Goal: Information Seeking & Learning: Learn about a topic

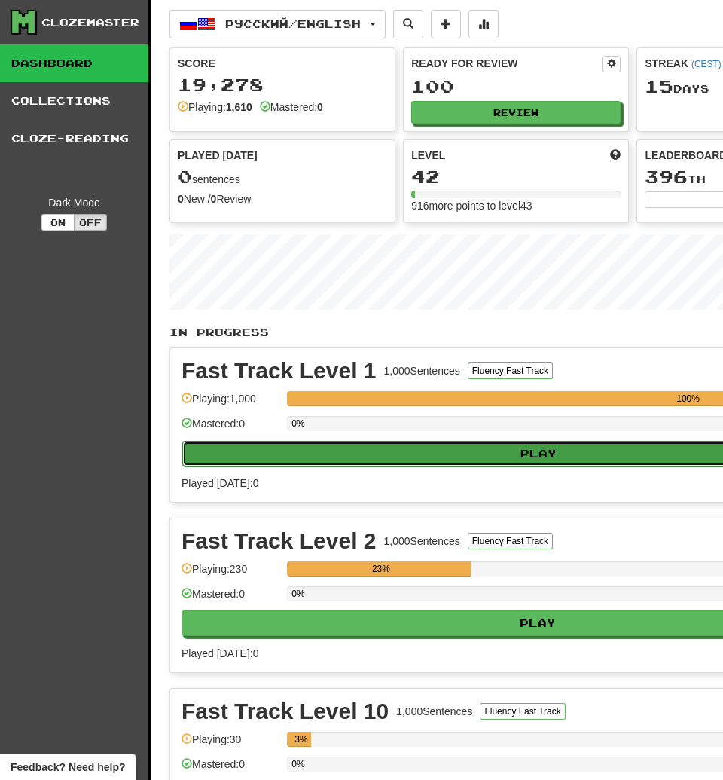
click at [399, 457] on button "Play" at bounding box center [538, 454] width 713 height 26
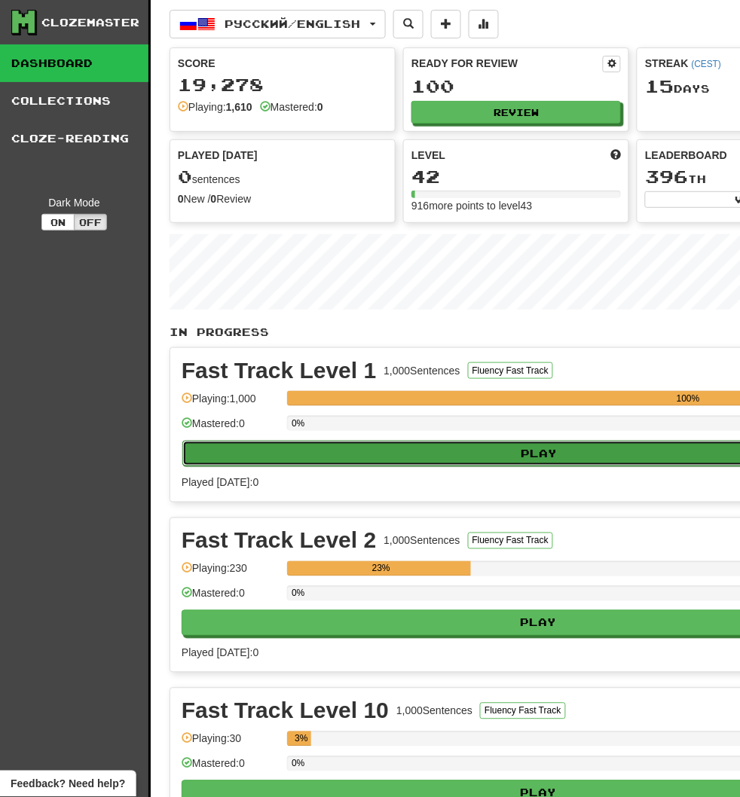
select select "**"
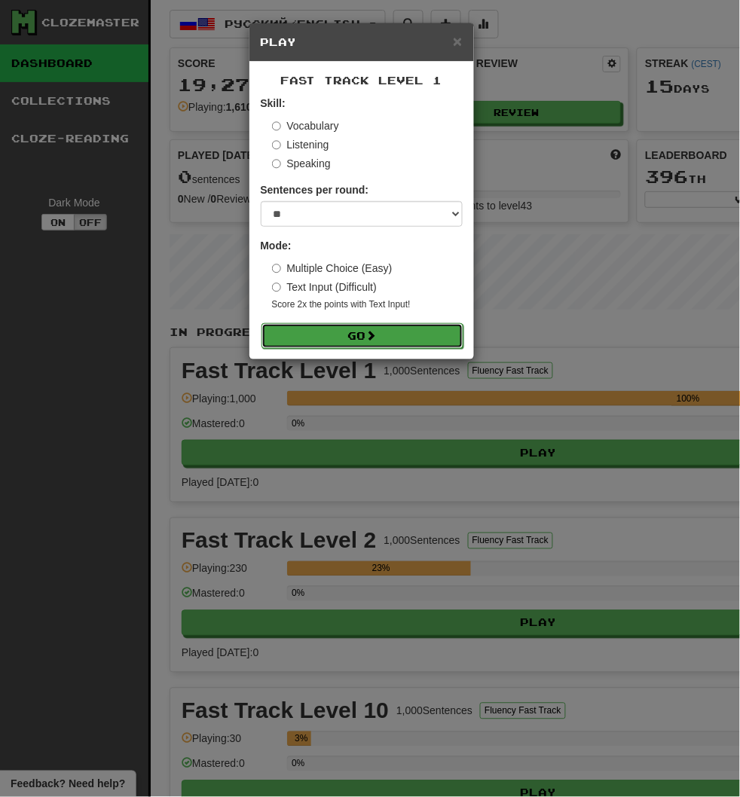
click at [356, 330] on button "Go" at bounding box center [363, 336] width 202 height 26
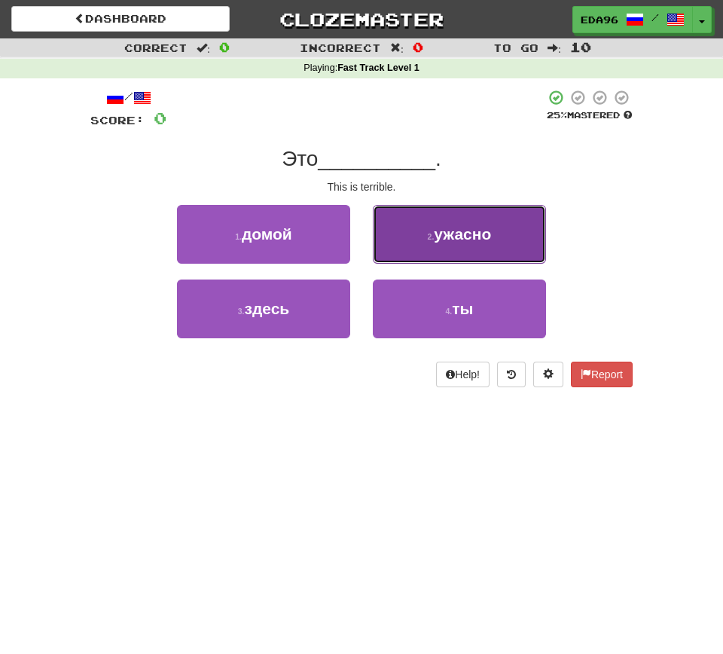
click at [436, 230] on span "ужасно" at bounding box center [462, 233] width 57 height 17
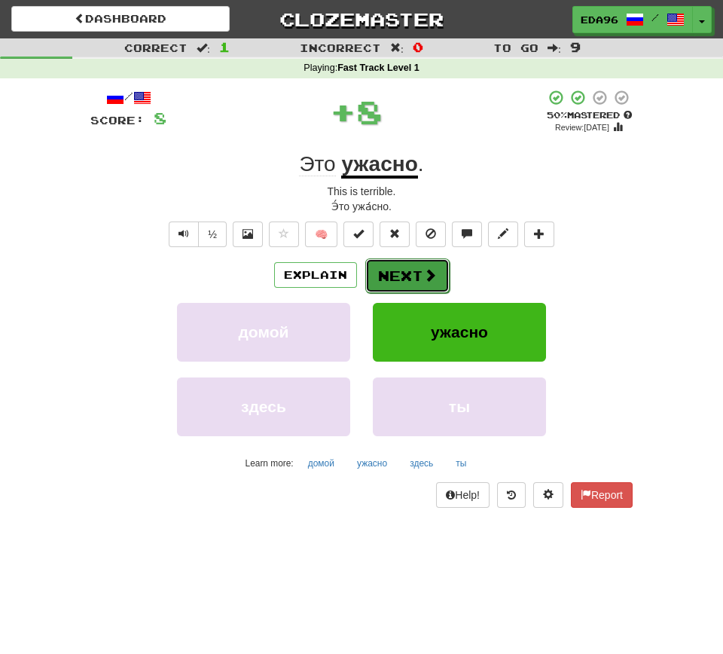
click at [408, 269] on button "Next" at bounding box center [407, 275] width 84 height 35
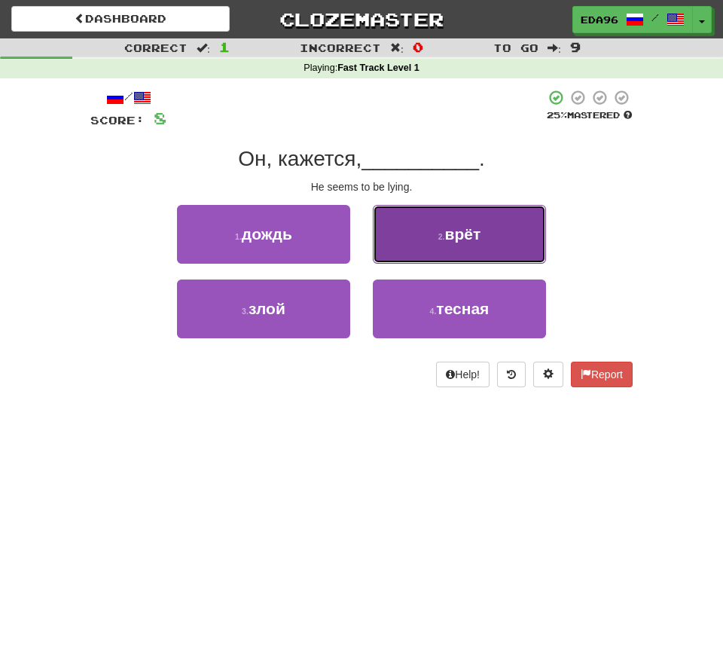
click at [490, 246] on button "2 . врёт" at bounding box center [459, 234] width 173 height 59
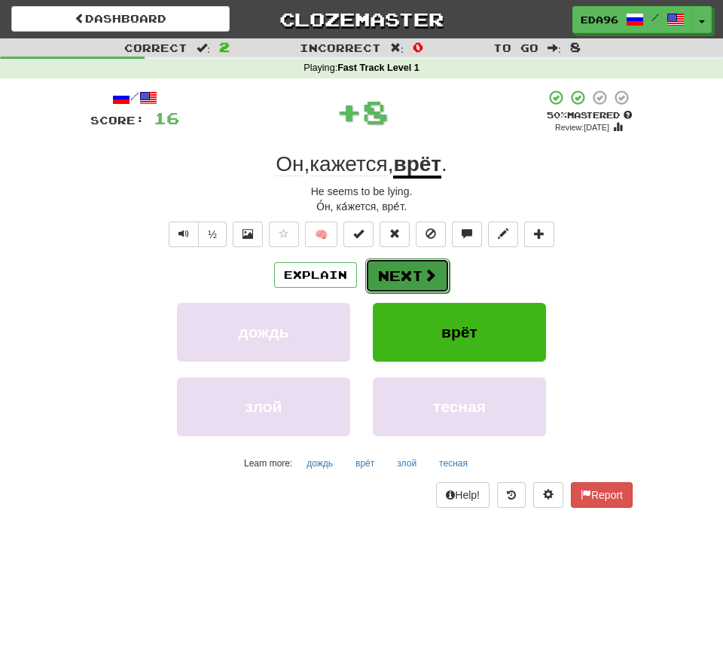
click at [405, 277] on button "Next" at bounding box center [407, 275] width 84 height 35
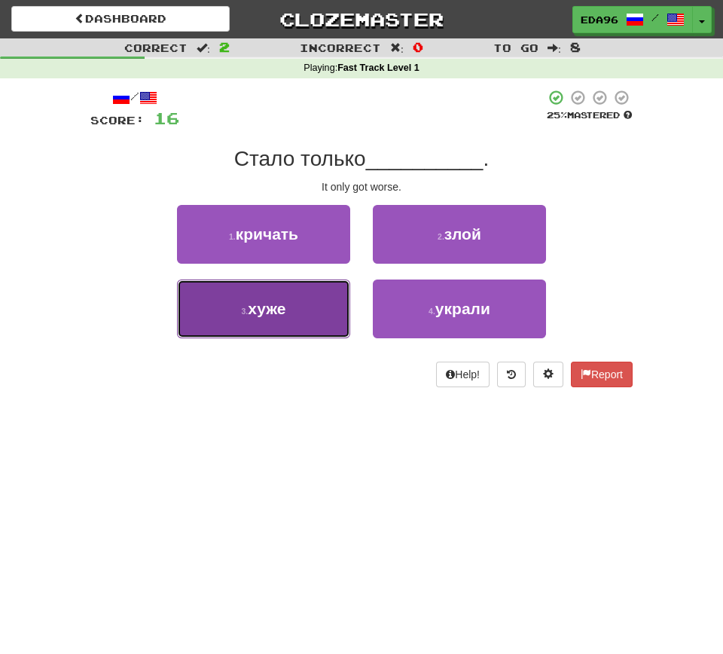
click at [319, 311] on button "3 . хуже" at bounding box center [263, 309] width 173 height 59
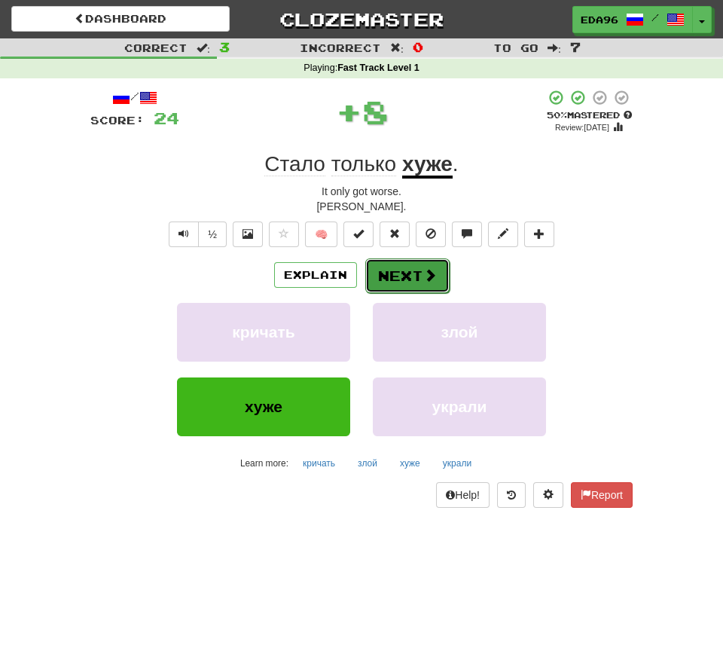
click at [413, 267] on button "Next" at bounding box center [407, 275] width 84 height 35
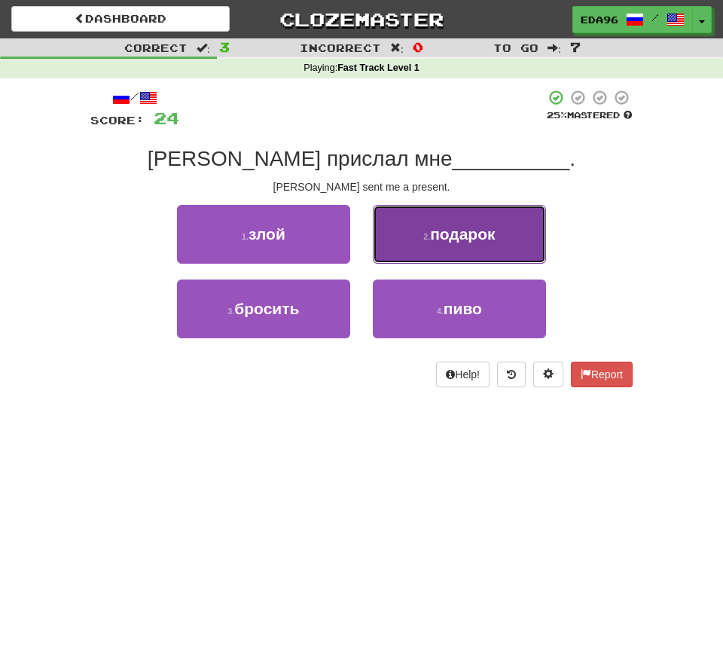
click at [454, 243] on span "подарок" at bounding box center [462, 233] width 65 height 17
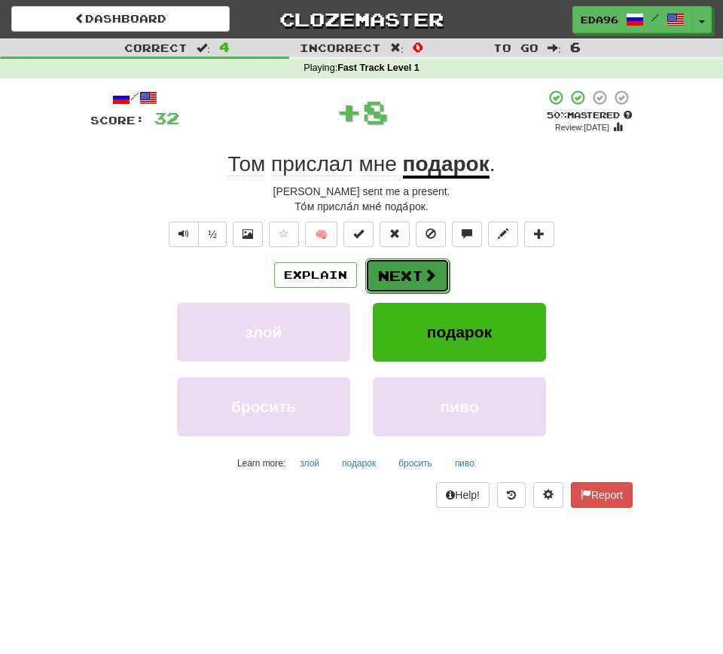
click at [405, 276] on button "Next" at bounding box center [407, 275] width 84 height 35
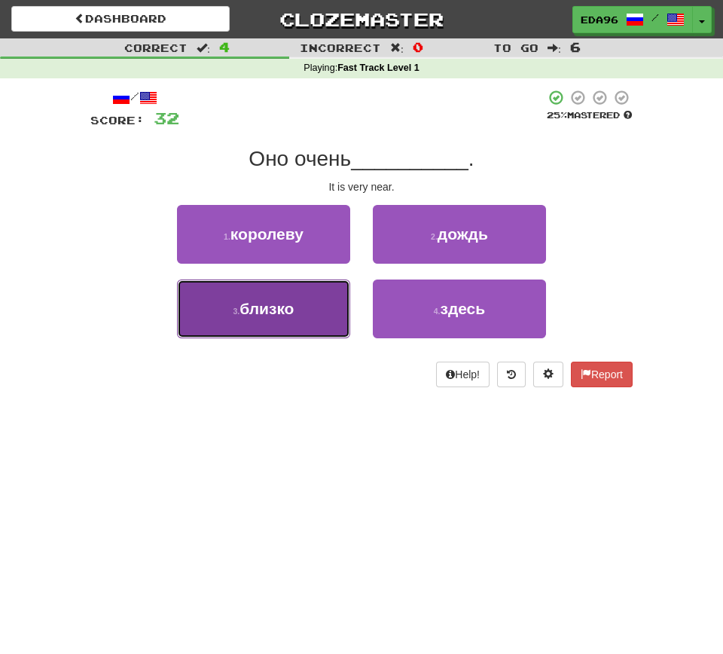
click at [252, 323] on button "3 . близко" at bounding box center [263, 309] width 173 height 59
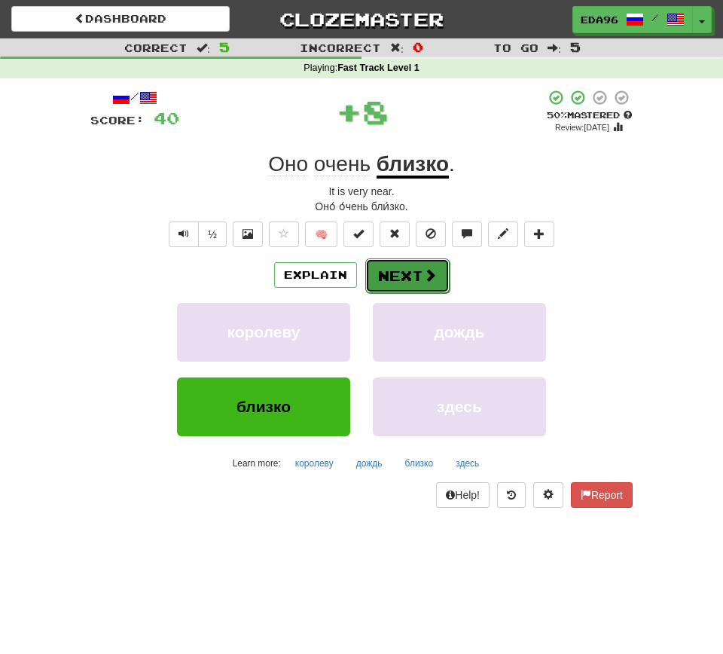
click at [408, 283] on button "Next" at bounding box center [407, 275] width 84 height 35
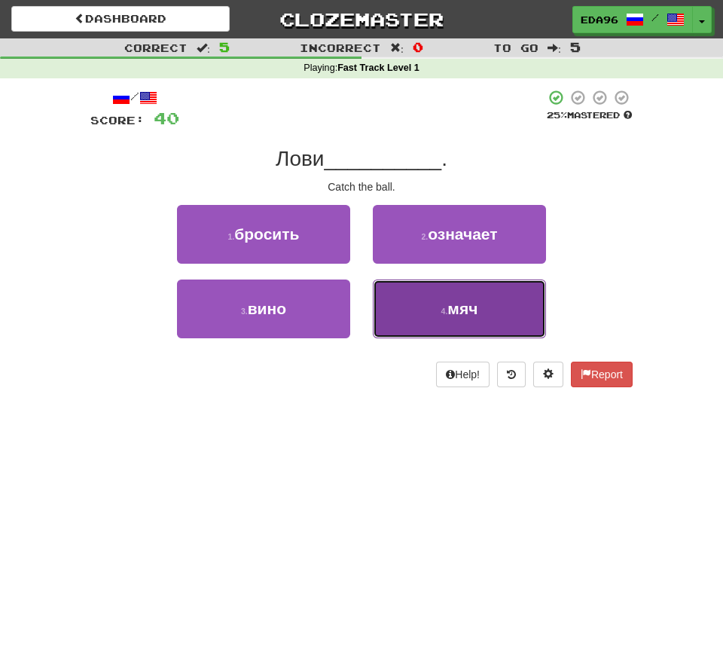
click at [521, 325] on button "4 . мяч" at bounding box center [459, 309] width 173 height 59
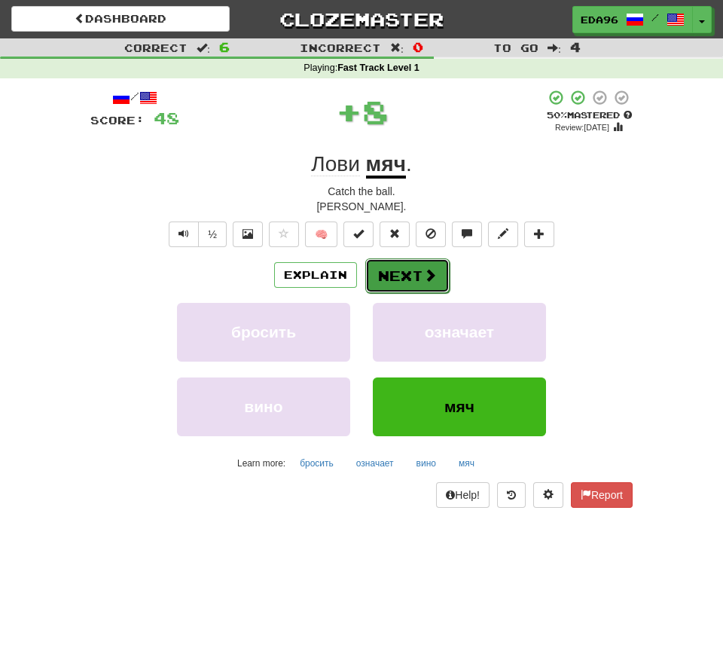
click at [419, 288] on button "Next" at bounding box center [407, 275] width 84 height 35
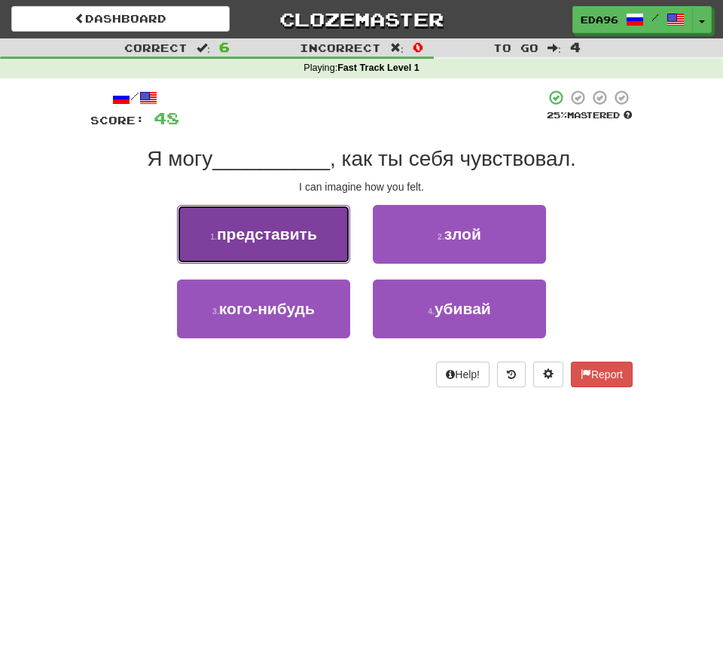
click at [309, 240] on span "представить" at bounding box center [267, 233] width 100 height 17
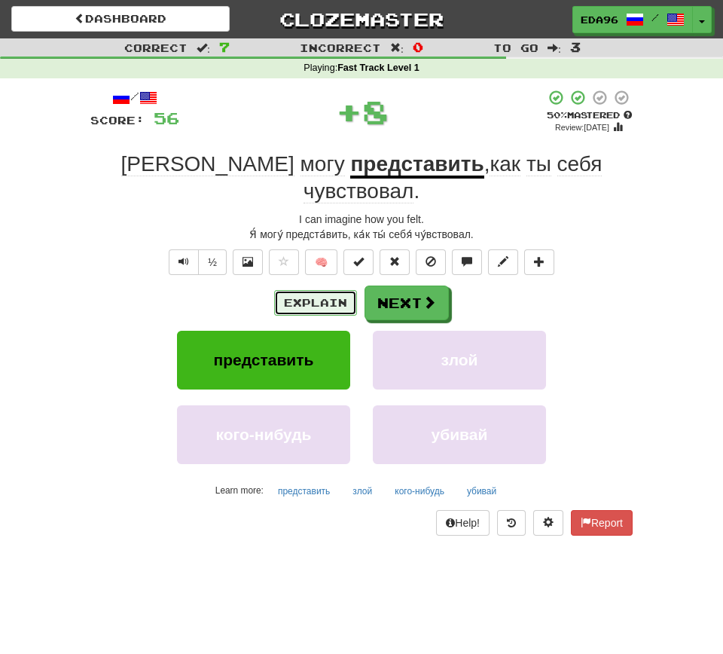
click at [324, 290] on button "Explain" at bounding box center [315, 303] width 83 height 26
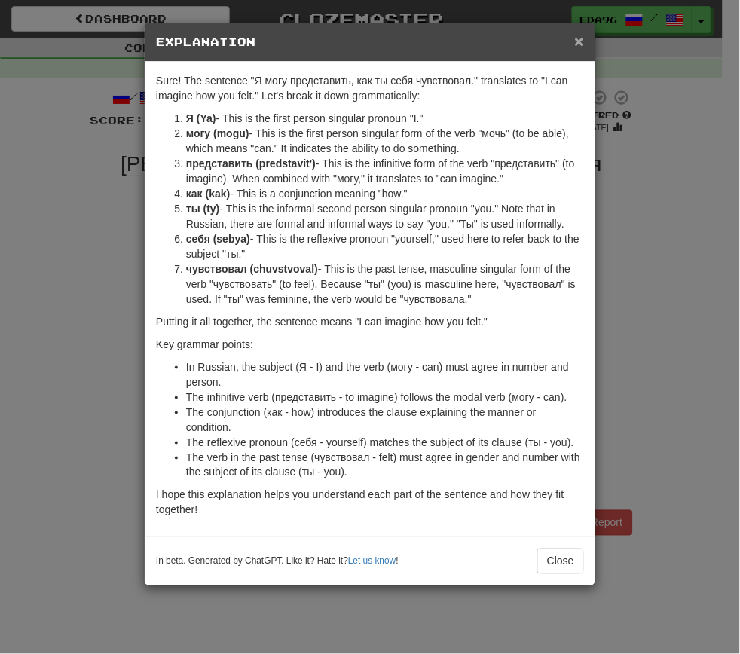
click at [581, 42] on span "×" at bounding box center [579, 40] width 9 height 17
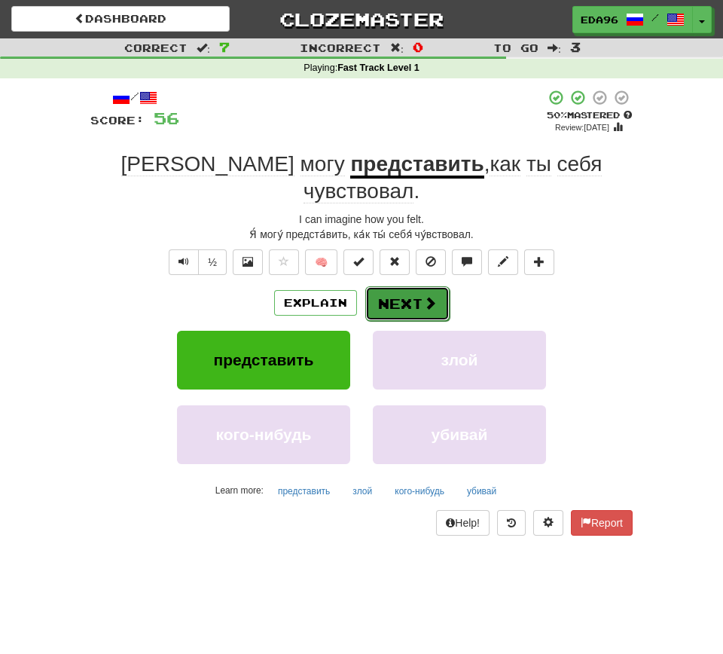
click at [409, 289] on button "Next" at bounding box center [407, 303] width 84 height 35
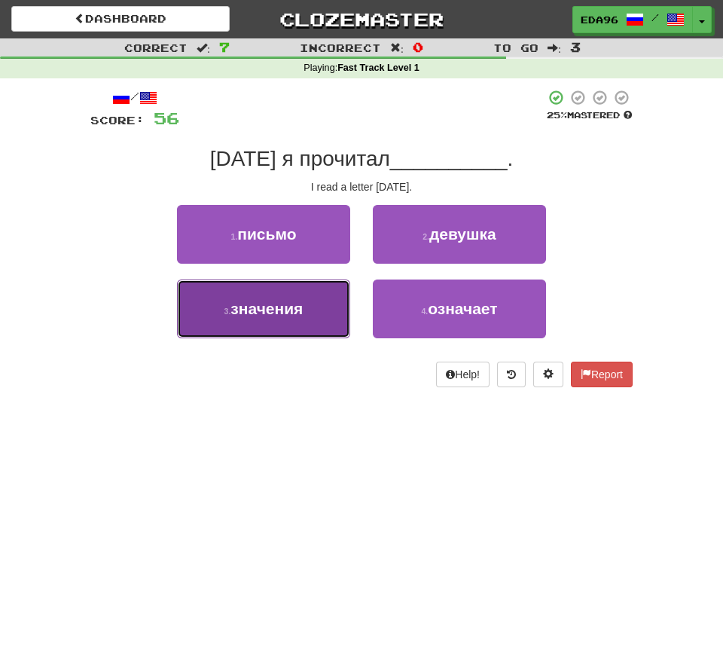
click at [301, 313] on span "значения" at bounding box center [267, 308] width 72 height 17
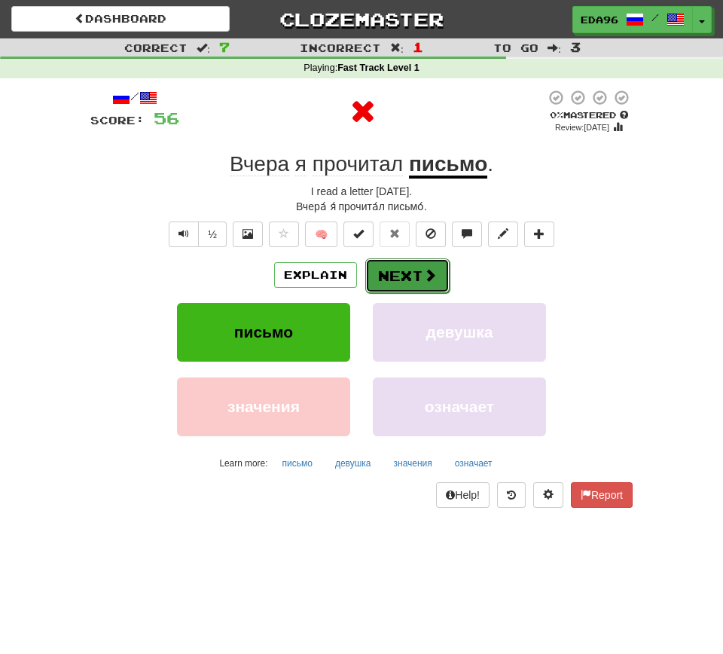
click at [412, 283] on button "Next" at bounding box center [407, 275] width 84 height 35
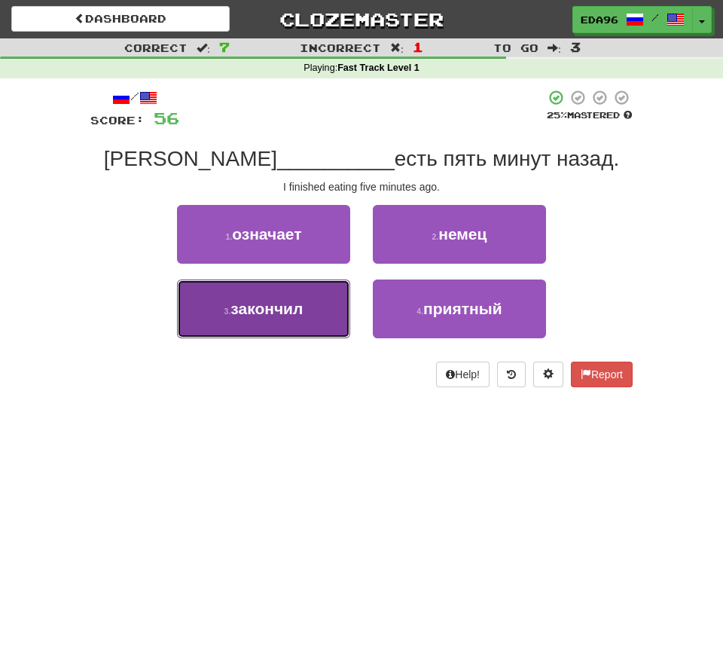
click at [277, 317] on span "закончил" at bounding box center [267, 308] width 72 height 17
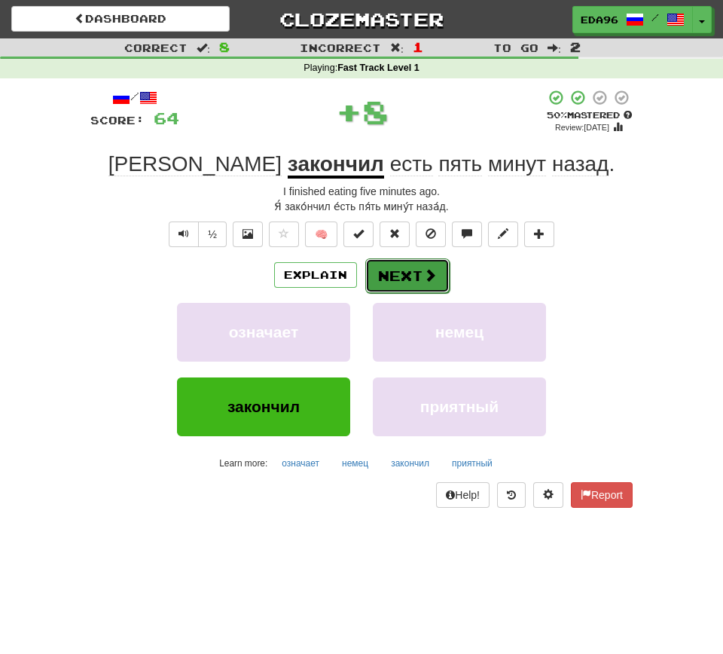
click at [418, 280] on button "Next" at bounding box center [407, 275] width 84 height 35
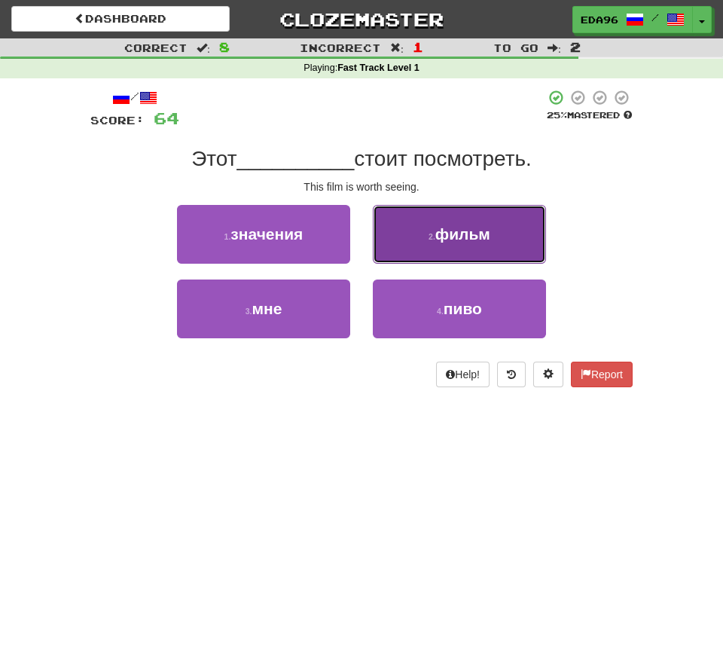
click at [445, 238] on span "фильм" at bounding box center [463, 233] width 55 height 17
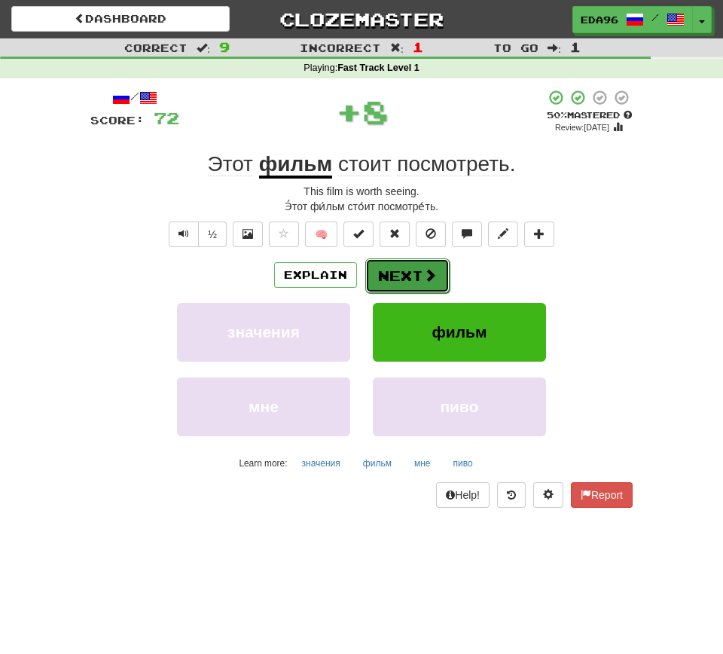
click at [395, 269] on button "Next" at bounding box center [407, 275] width 84 height 35
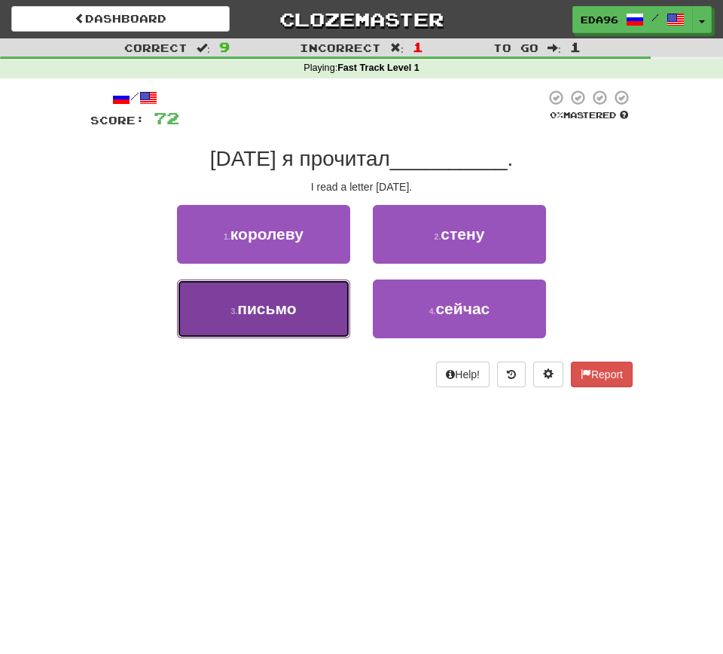
click at [317, 309] on button "3 . письмо" at bounding box center [263, 309] width 173 height 59
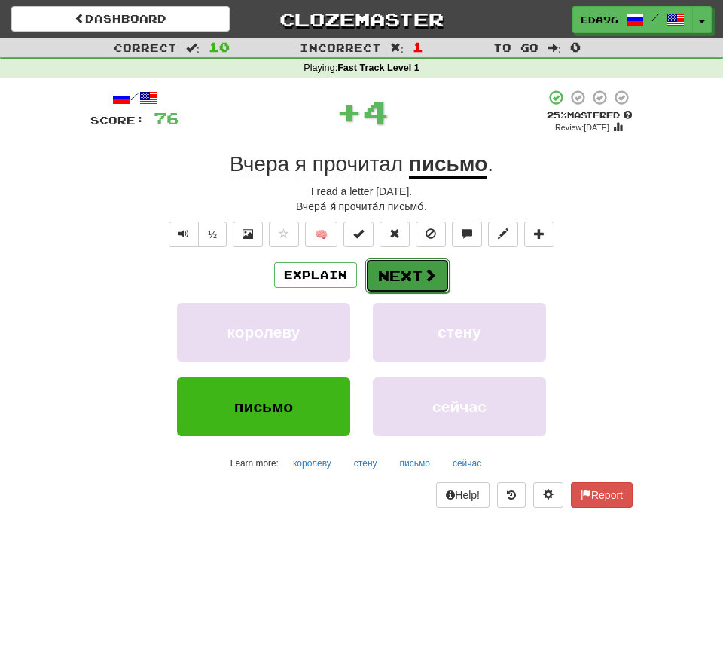
click at [424, 259] on button "Next" at bounding box center [407, 275] width 84 height 35
